Goal: Complete application form

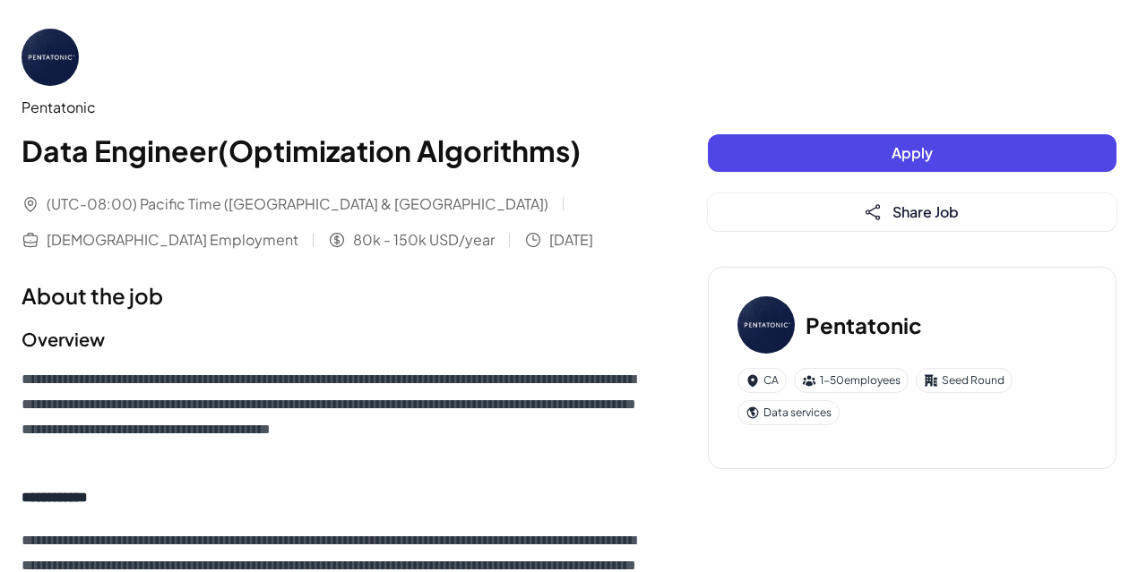
click at [767, 167] on button "Apply" at bounding box center [912, 153] width 408 height 38
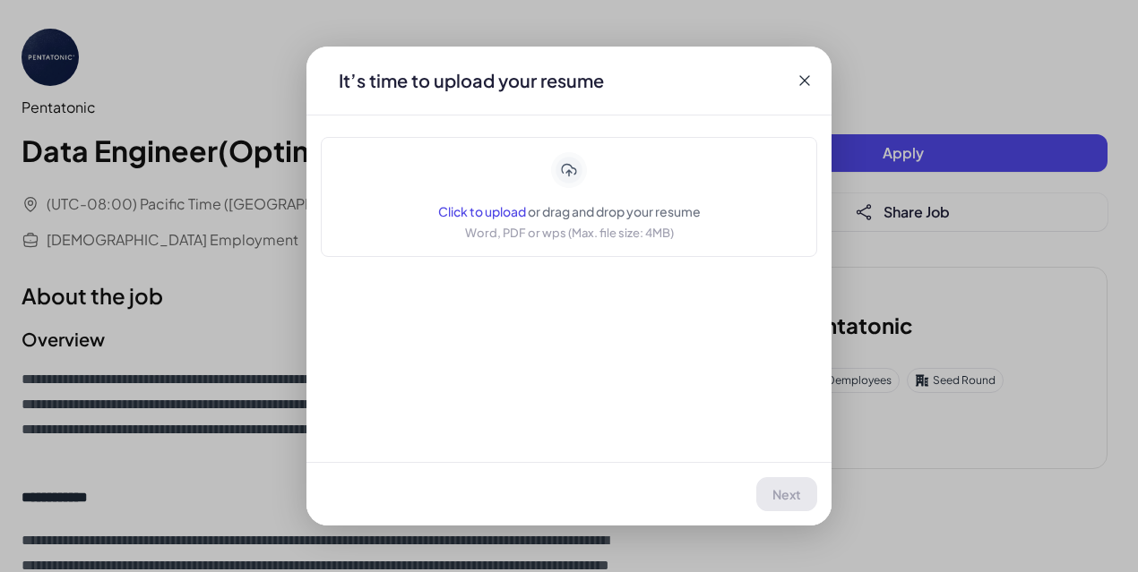
click at [598, 184] on div "Click to upload or drag and drop your resume Word, PDF or wps (Max. file size: …" at bounding box center [569, 197] width 262 height 90
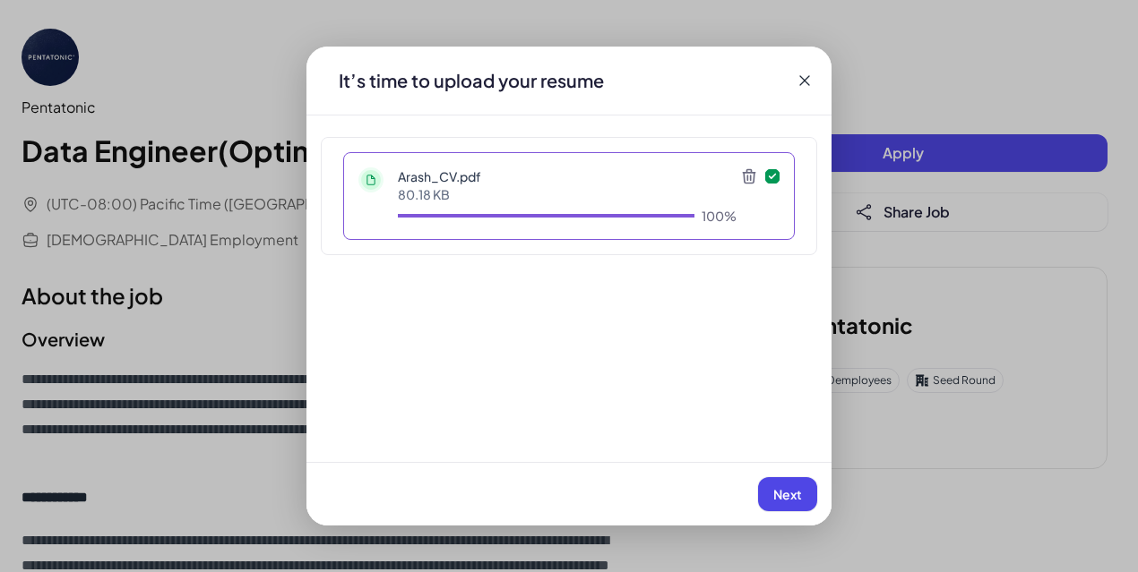
click at [805, 511] on button "Next" at bounding box center [787, 494] width 59 height 34
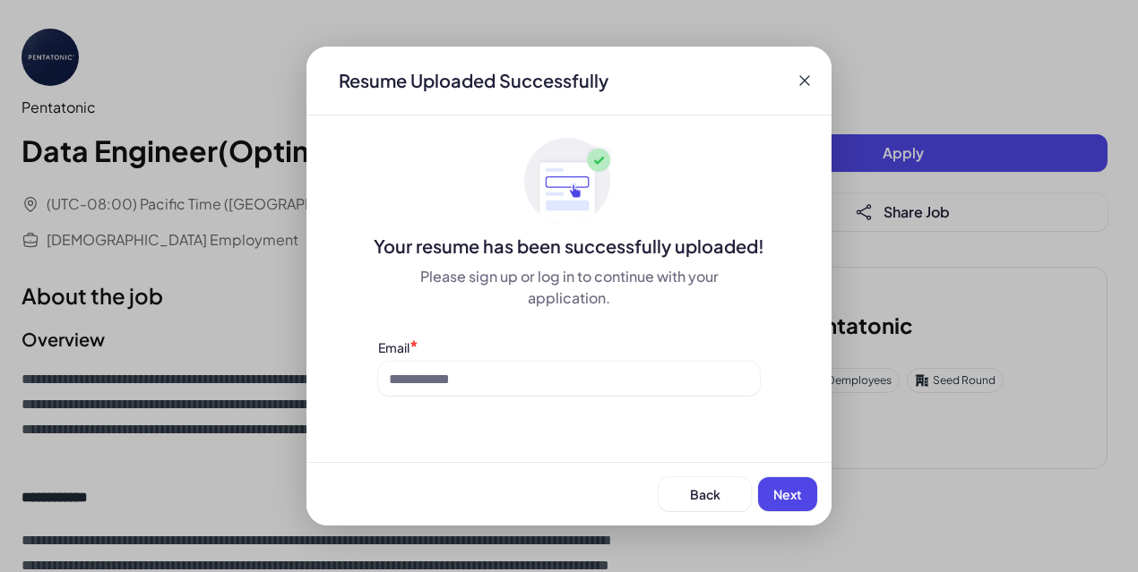
click at [805, 511] on button "Next" at bounding box center [787, 494] width 59 height 34
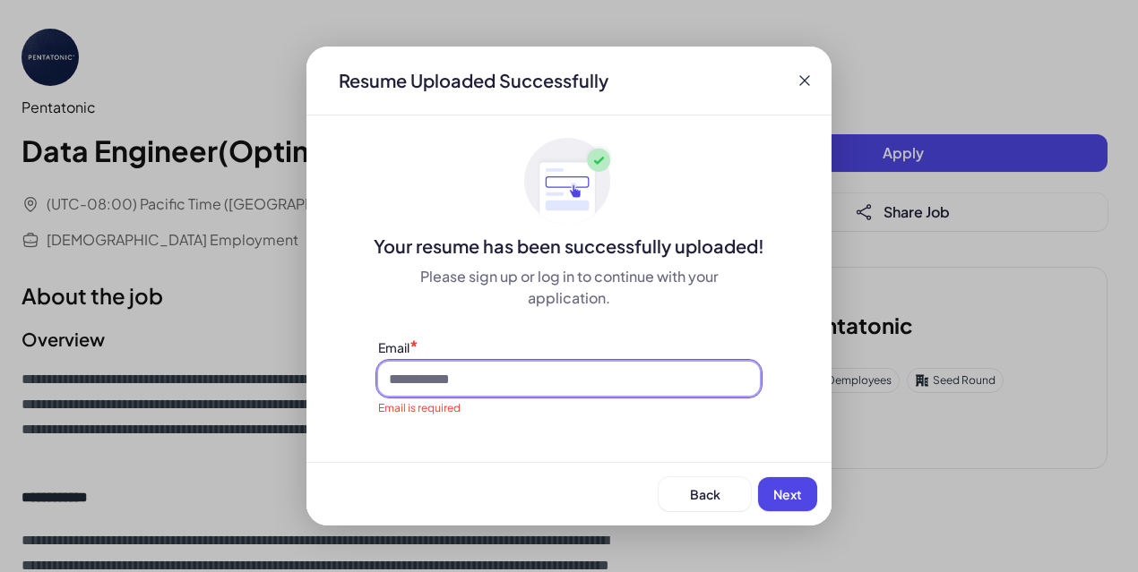
click at [583, 372] on input at bounding box center [569, 379] width 382 height 34
type input "**********"
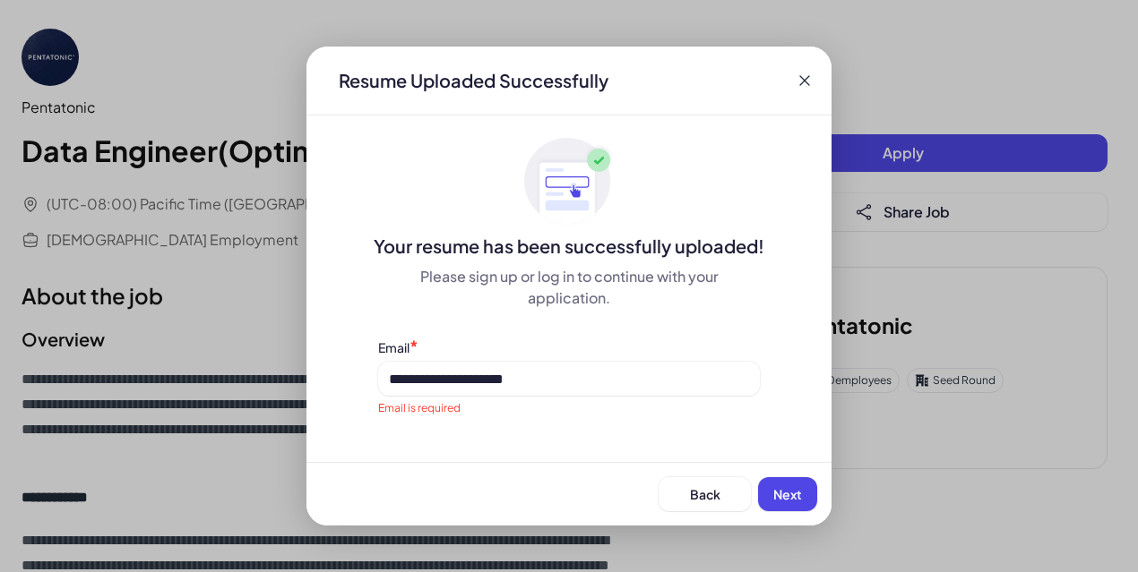
click at [763, 478] on div "Back Next" at bounding box center [568, 494] width 525 height 64
click at [781, 495] on span "Next" at bounding box center [787, 494] width 29 height 16
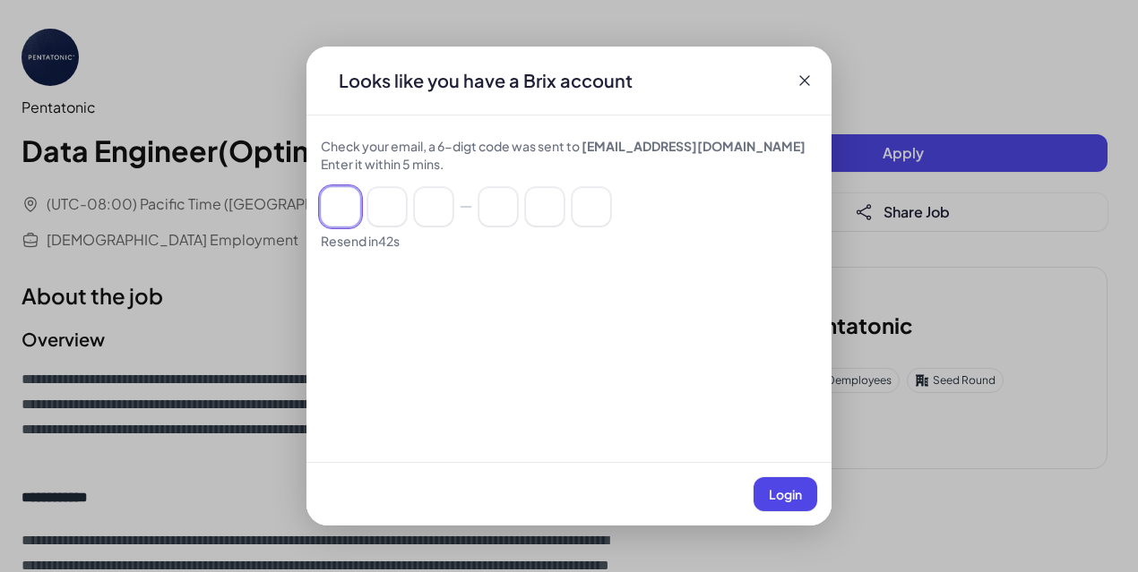
click at [339, 205] on input at bounding box center [340, 206] width 39 height 39
paste input "******"
type input "*"
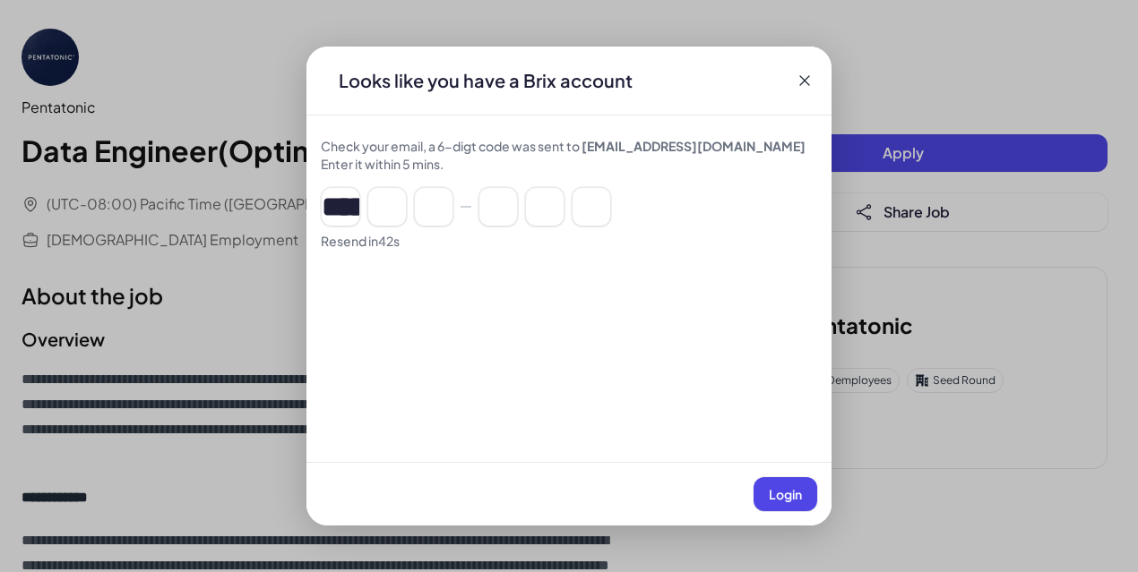
type input "*"
click at [798, 501] on span "Login" at bounding box center [784, 494] width 33 height 16
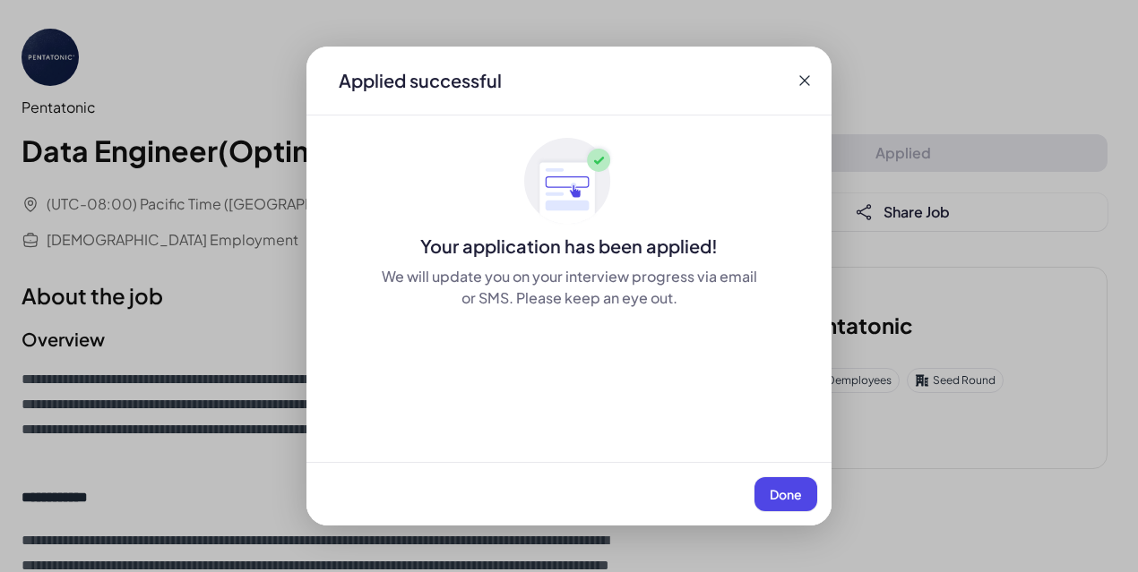
click at [757, 486] on button "Done" at bounding box center [785, 494] width 63 height 34
